Goal: Task Accomplishment & Management: Manage account settings

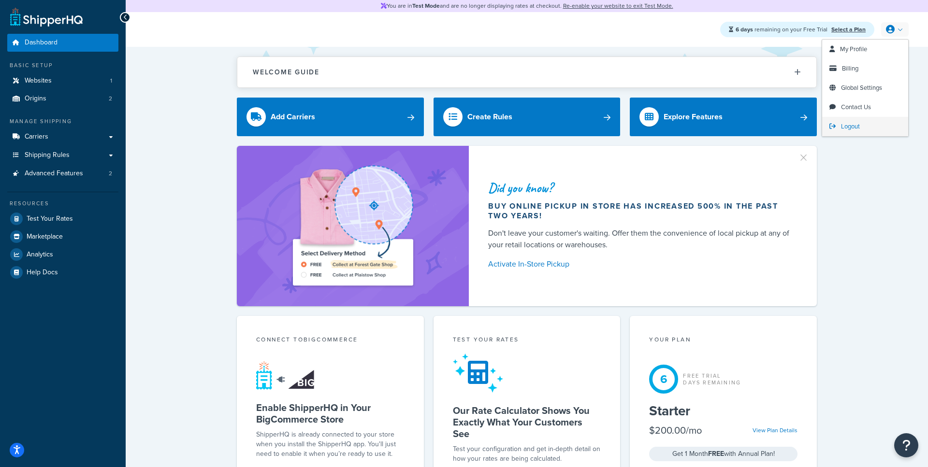
click at [834, 128] on icon at bounding box center [833, 126] width 6 height 6
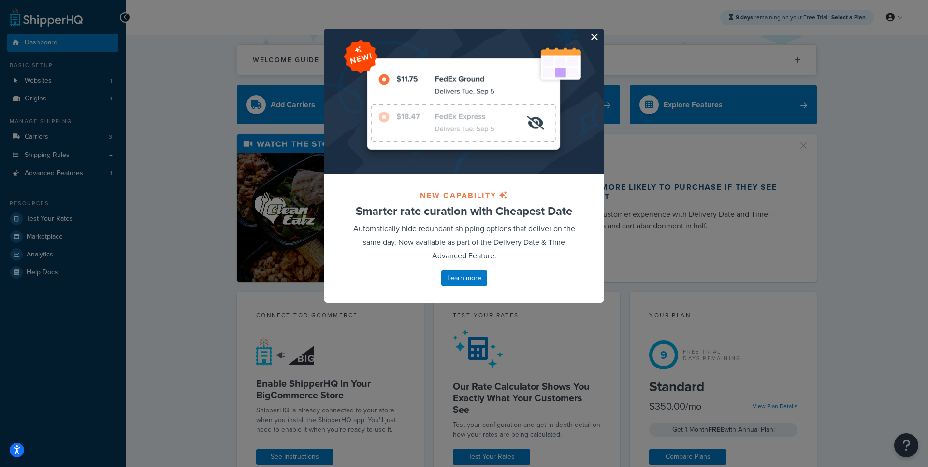
click at [601, 32] on button "button" at bounding box center [602, 30] width 2 height 2
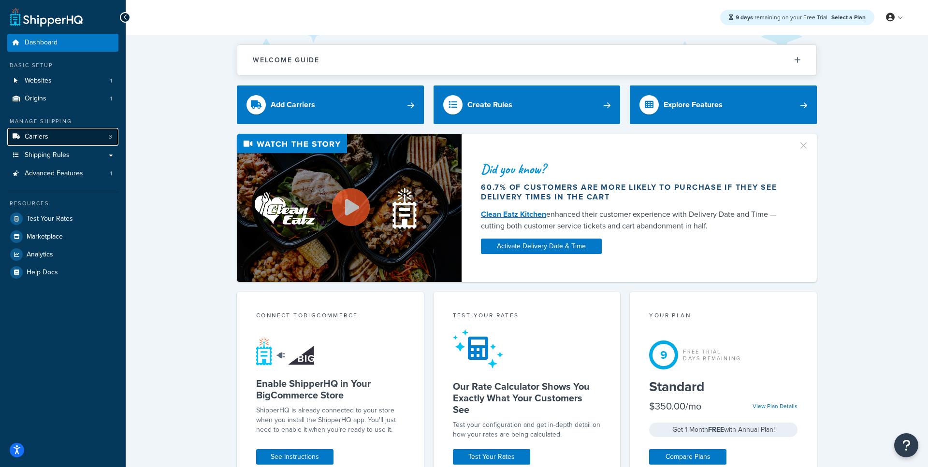
click at [93, 136] on link "Carriers 3" at bounding box center [62, 137] width 111 height 18
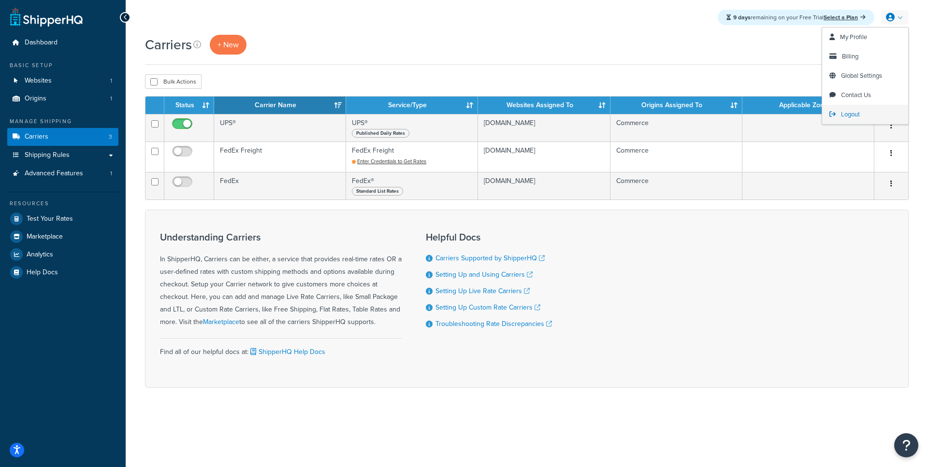
click at [855, 112] on span "Logout" at bounding box center [850, 114] width 19 height 9
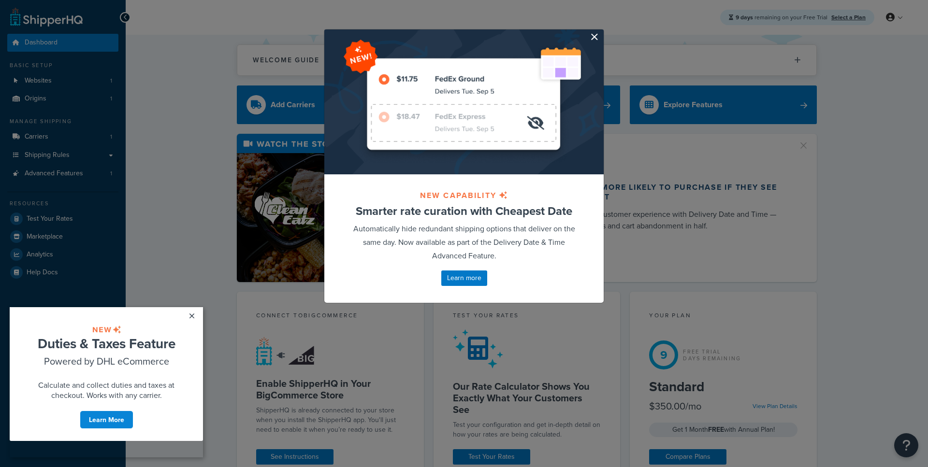
click at [601, 32] on button "button" at bounding box center [602, 30] width 2 height 2
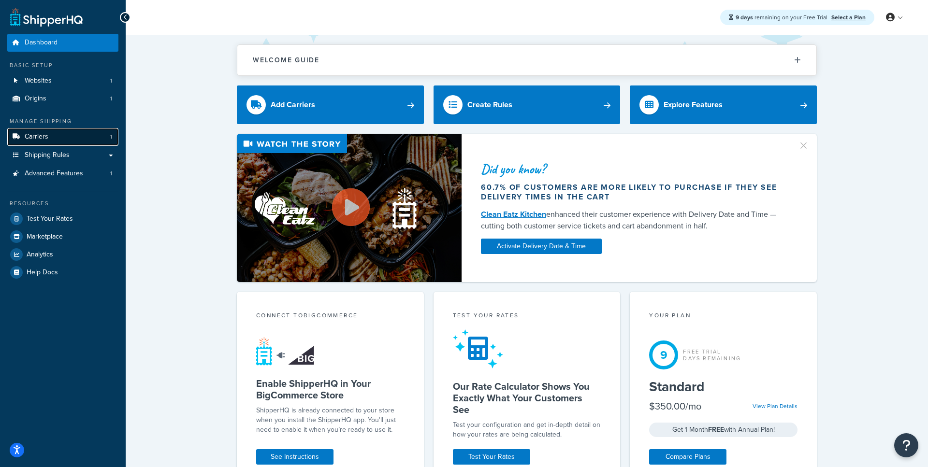
click at [64, 131] on link "Carriers 1" at bounding box center [62, 137] width 111 height 18
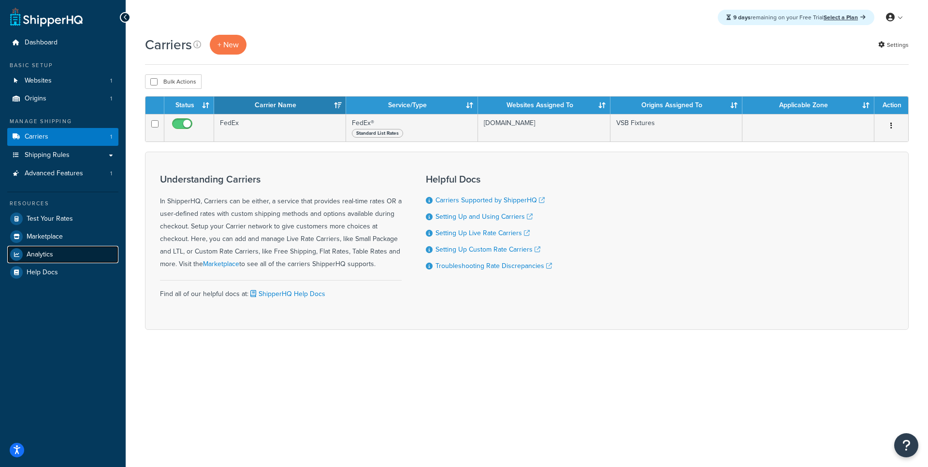
click at [52, 261] on link "Analytics" at bounding box center [62, 254] width 111 height 17
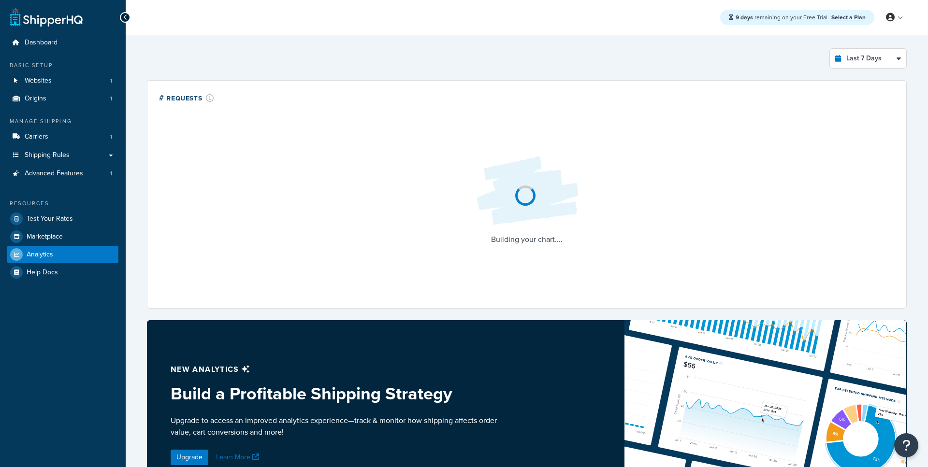
select select "last_7_days"
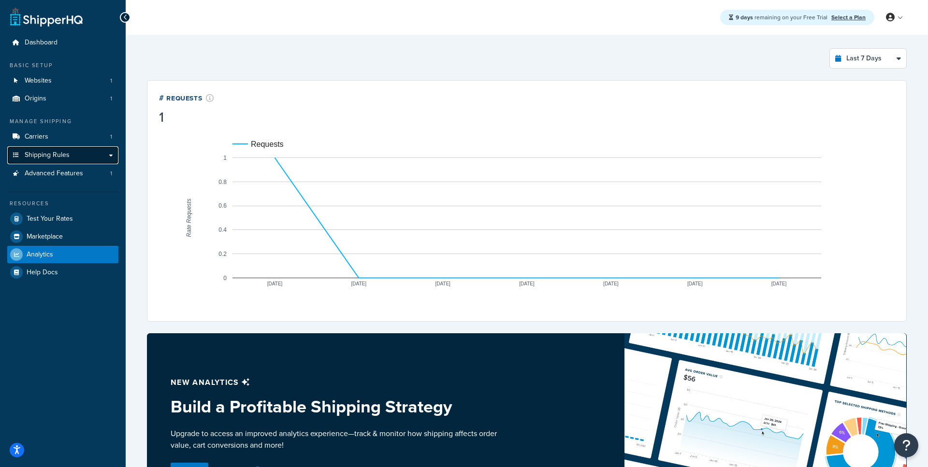
click at [81, 158] on link "Shipping Rules" at bounding box center [62, 155] width 111 height 18
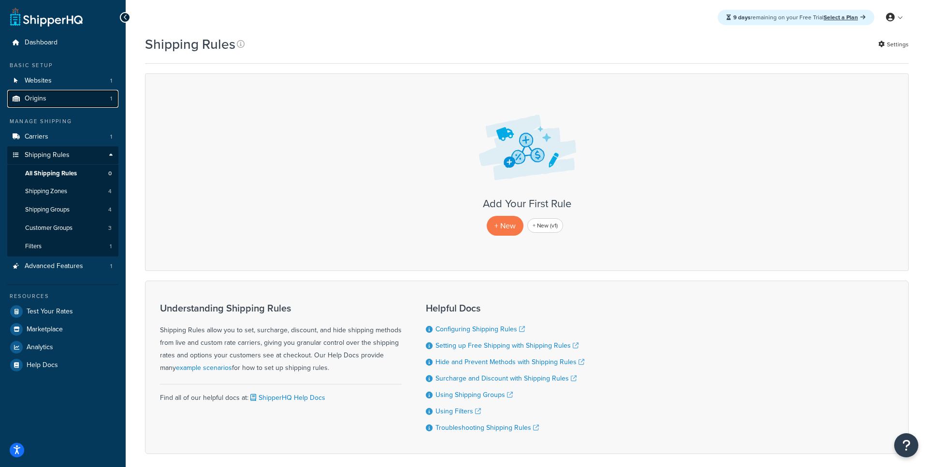
click at [86, 104] on link "Origins 1" at bounding box center [62, 99] width 111 height 18
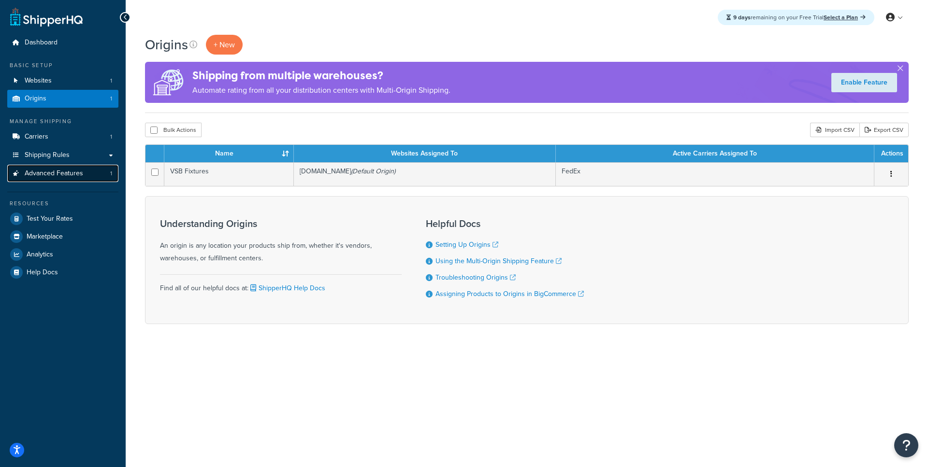
click at [67, 170] on span "Advanced Features" at bounding box center [54, 174] width 58 height 8
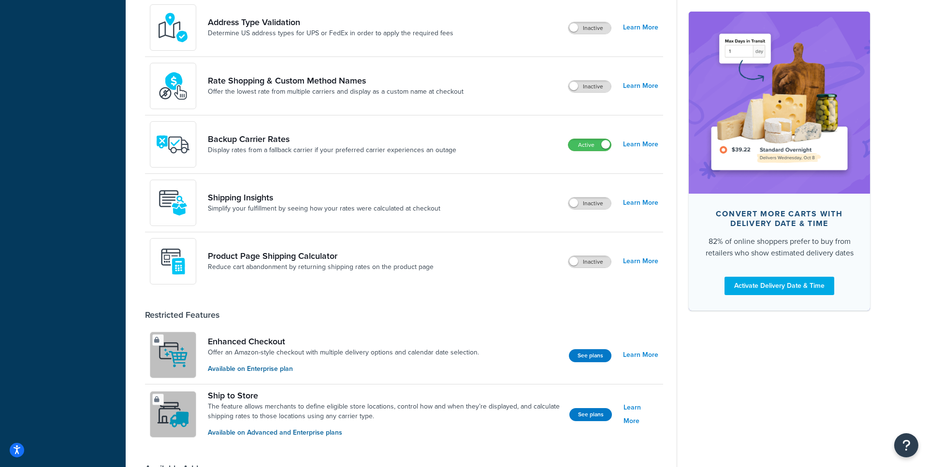
scroll to position [492, 0]
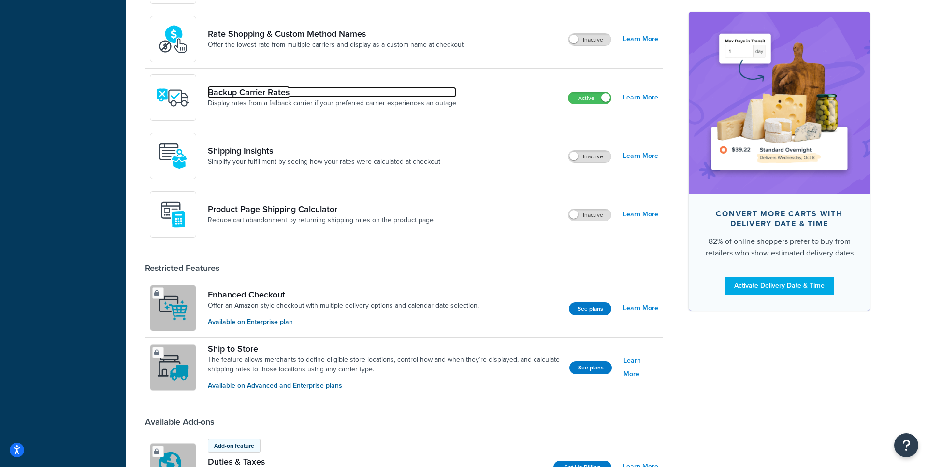
click at [364, 95] on link "Backup Carrier Rates" at bounding box center [332, 92] width 248 height 11
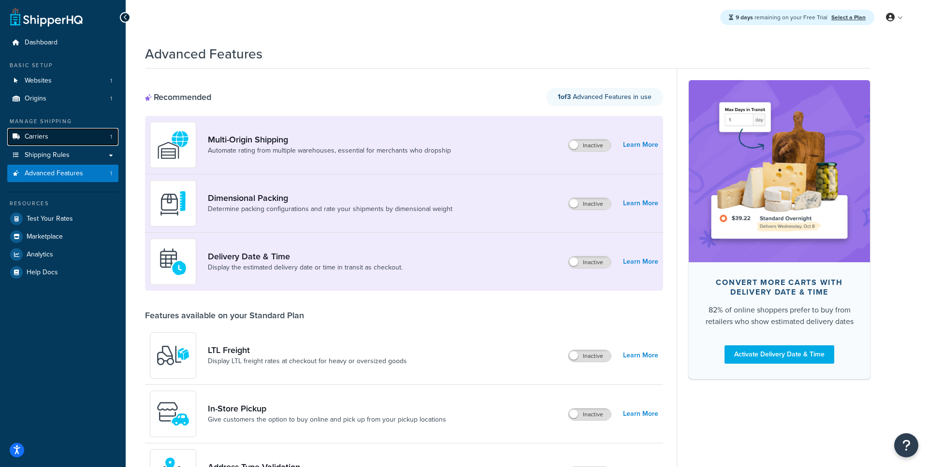
click at [58, 137] on link "Carriers 1" at bounding box center [62, 137] width 111 height 18
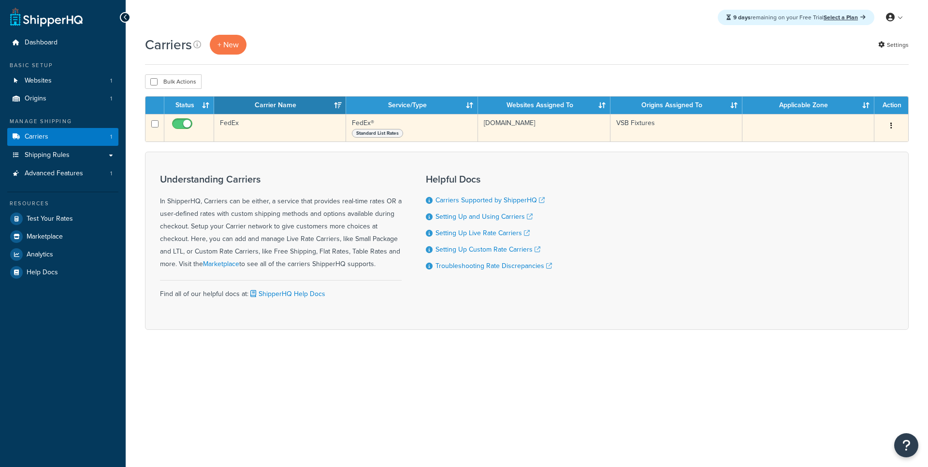
click at [285, 125] on td "FedEx" at bounding box center [280, 128] width 132 height 28
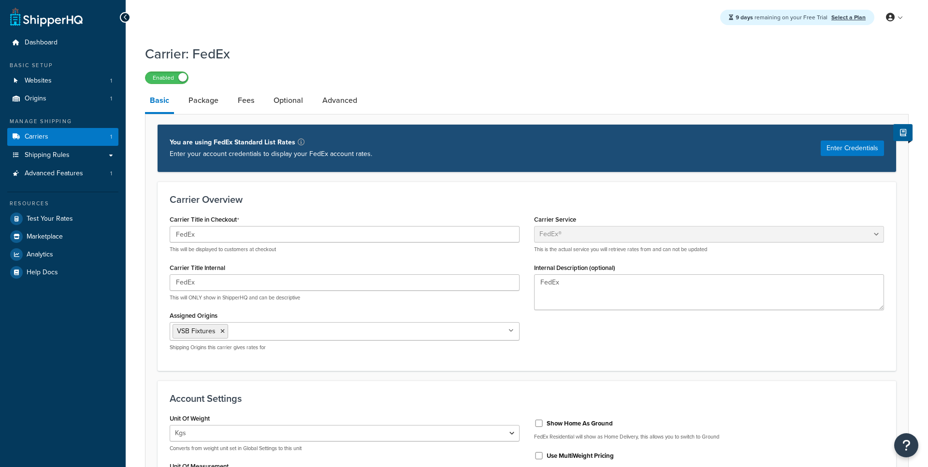
select select "fedEx"
select select "kg"
select select "REGULAR_PICKUP"
select select "YOUR_PACKAGING"
click at [322, 105] on link "Advanced" at bounding box center [340, 100] width 44 height 23
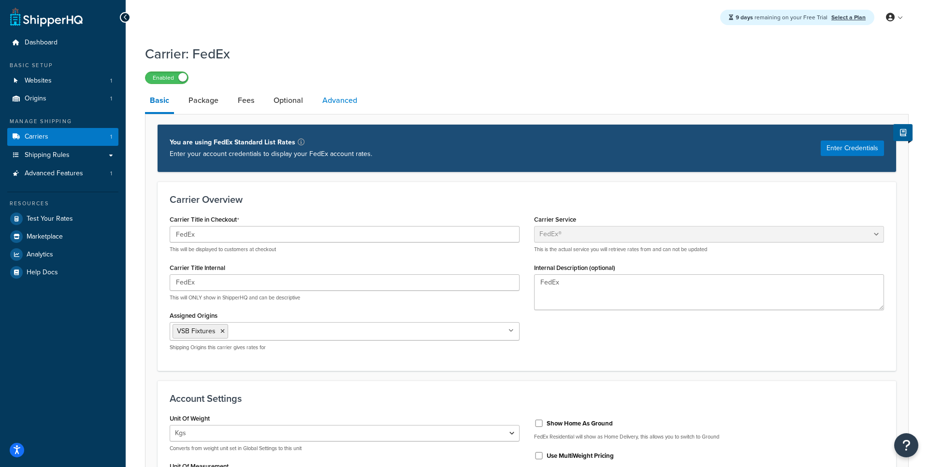
select select "false"
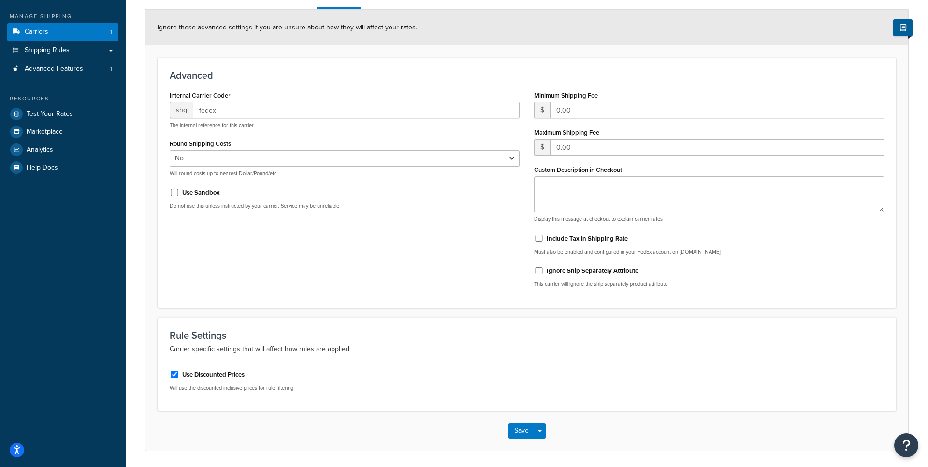
scroll to position [24, 0]
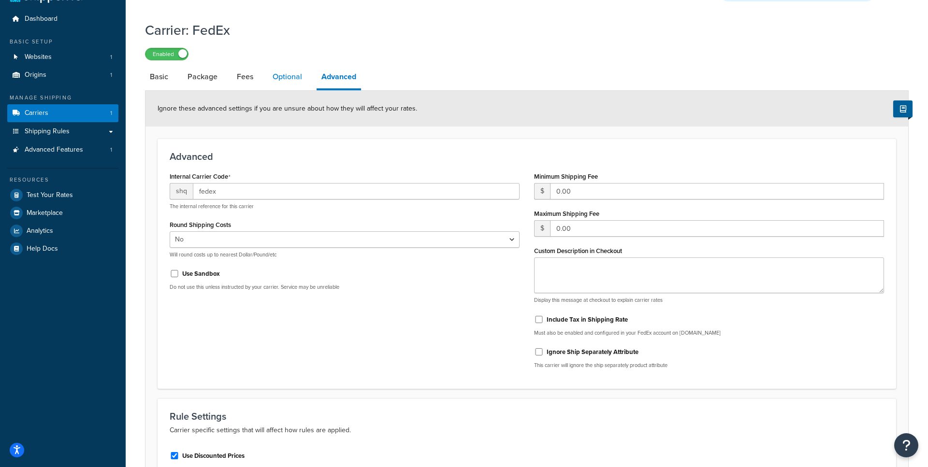
click at [298, 85] on link "Optional" at bounding box center [287, 76] width 39 height 23
select select "business"
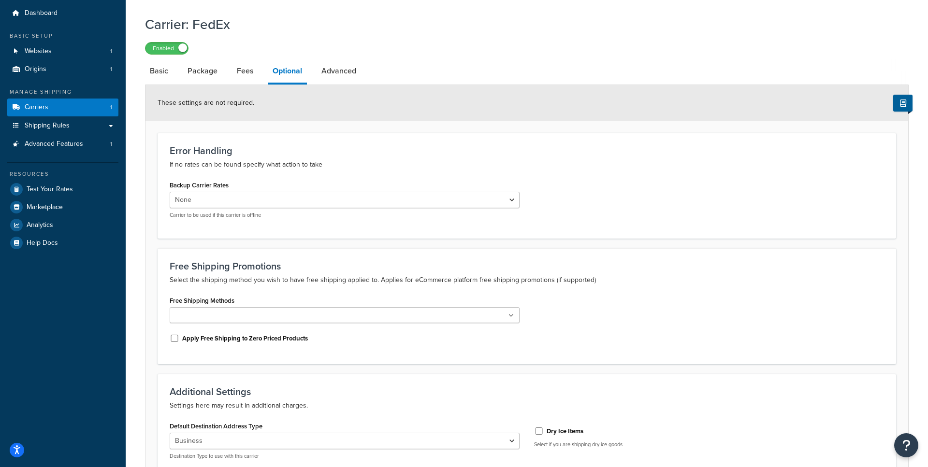
scroll to position [31, 0]
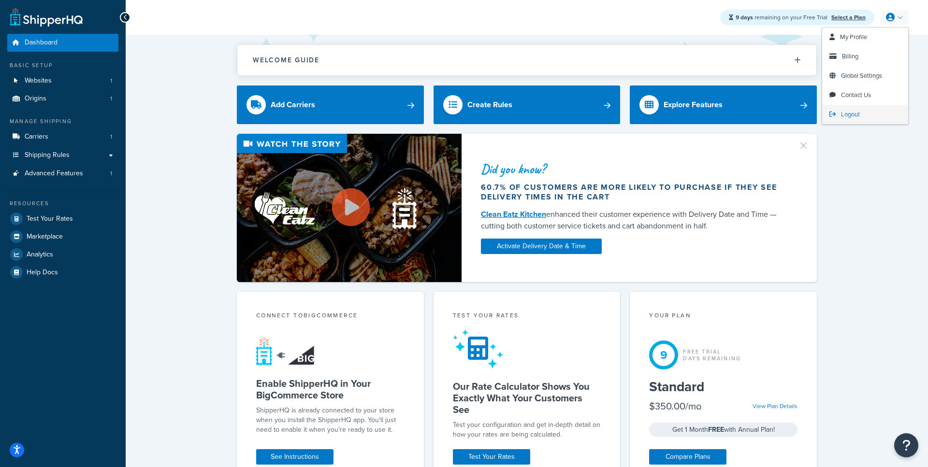
click at [853, 112] on span "Logout" at bounding box center [850, 114] width 19 height 9
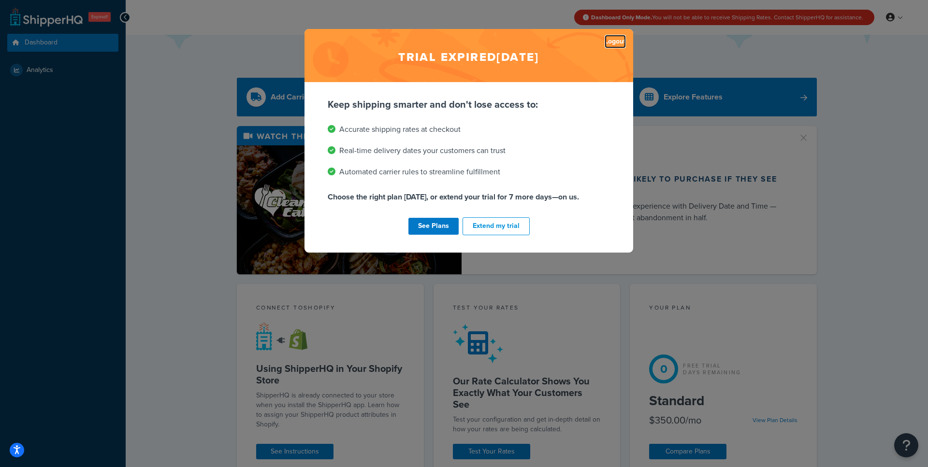
click at [621, 39] on link "Logout" at bounding box center [615, 42] width 21 height 14
